Goal: Check status: Check status

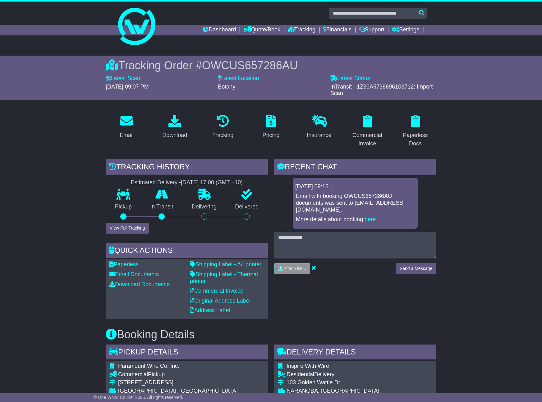
click at [222, 135] on div "Tracking" at bounding box center [222, 135] width 21 height 8
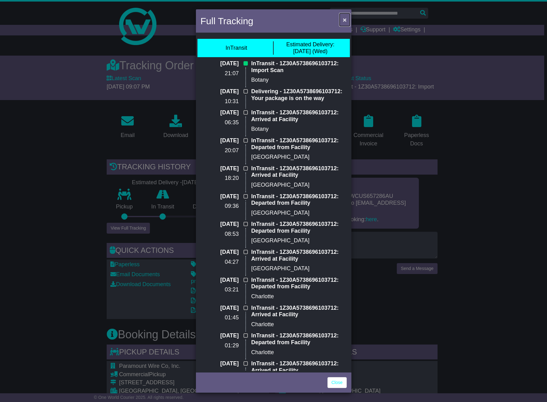
click at [344, 20] on span "×" at bounding box center [344, 19] width 4 height 7
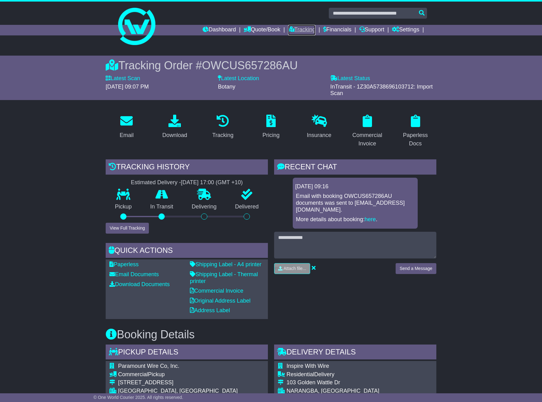
click at [300, 30] on link "Tracking" at bounding box center [301, 30] width 27 height 11
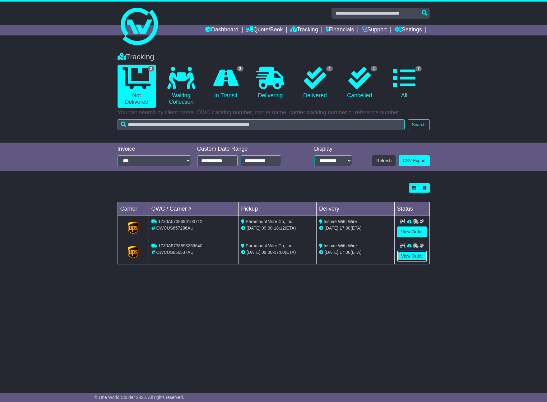
click at [413, 258] on link "View Order" at bounding box center [412, 256] width 30 height 11
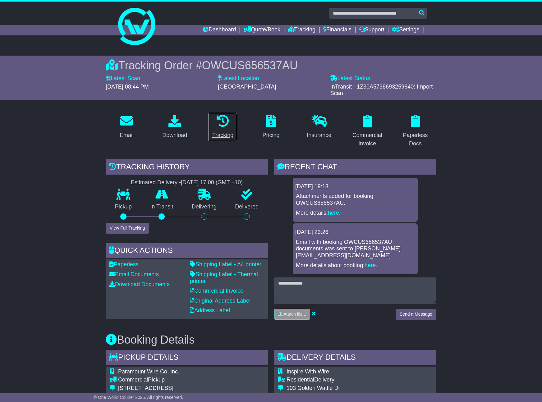
click at [221, 134] on div "Tracking" at bounding box center [222, 135] width 21 height 8
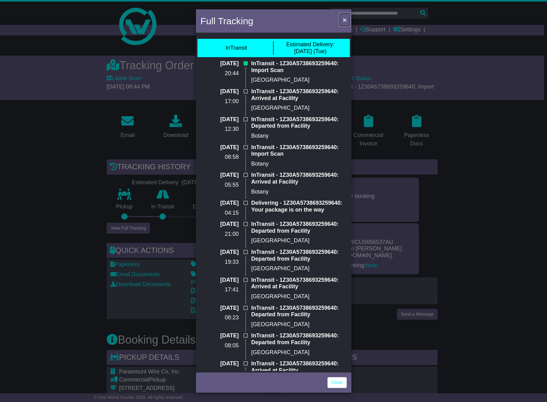
click at [345, 21] on span "×" at bounding box center [344, 19] width 4 height 7
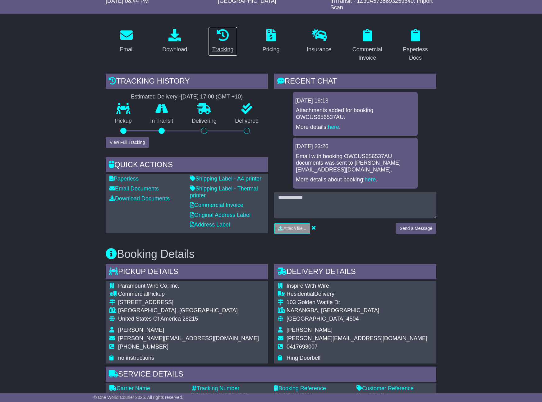
scroll to position [164, 0]
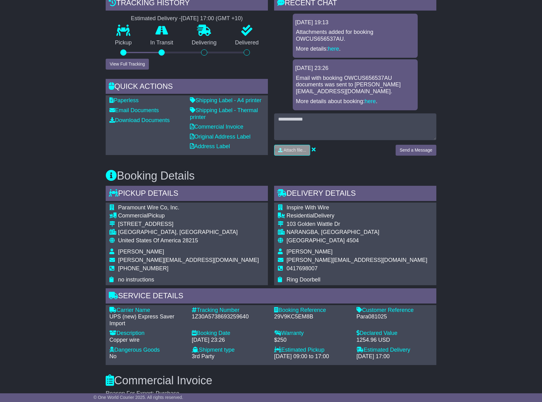
click at [478, 219] on div "Email Download Tracking Pricing Insurance" at bounding box center [271, 333] width 542 height 777
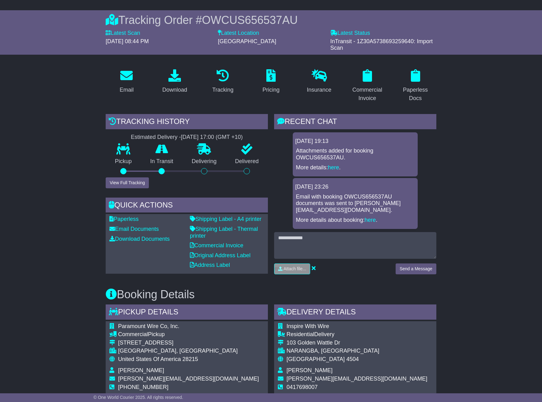
scroll to position [233, 0]
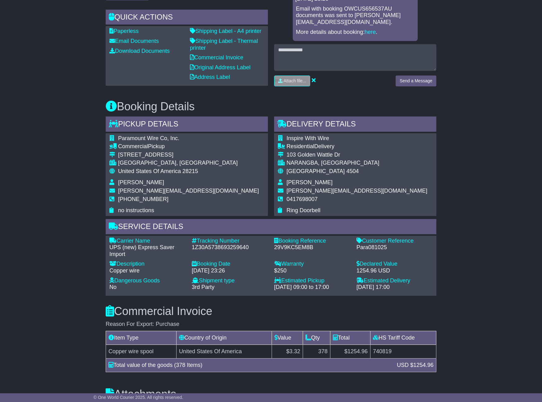
click at [235, 244] on div "1Z30A5738693259640" at bounding box center [230, 247] width 76 height 7
copy div "1Z30A5738693259640"
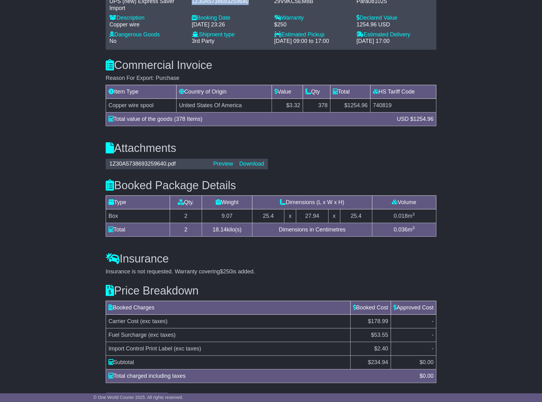
scroll to position [484, 0]
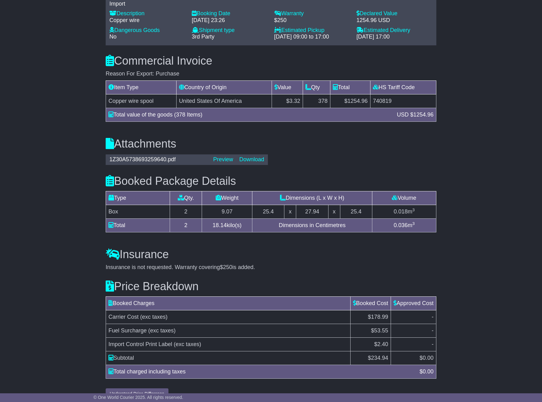
click at [380, 94] on td "740819" at bounding box center [403, 101] width 66 height 14
copy td "740819"
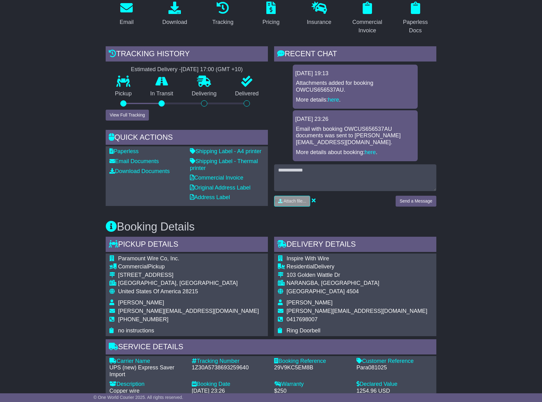
scroll to position [0, 0]
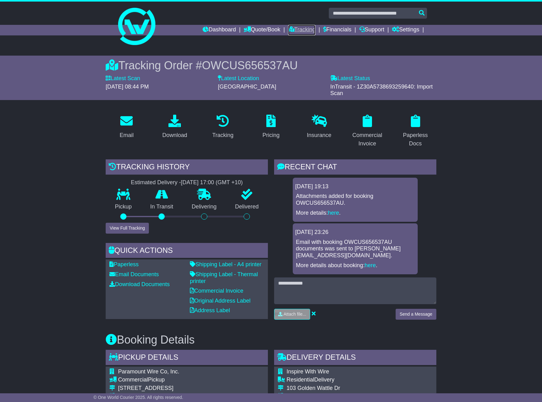
click at [300, 27] on link "Tracking" at bounding box center [301, 30] width 27 height 11
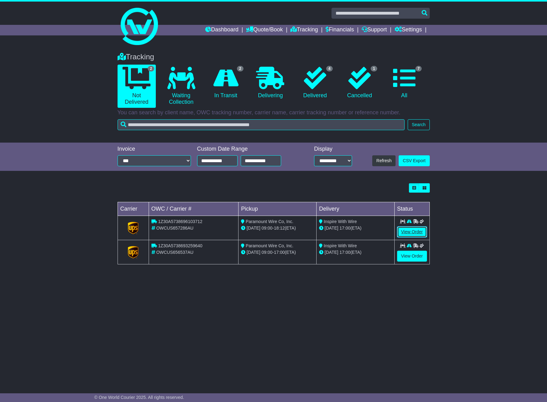
click at [413, 232] on link "View Order" at bounding box center [412, 232] width 30 height 11
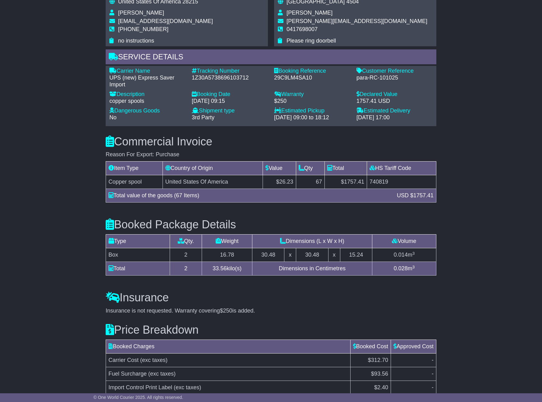
scroll to position [447, 0]
